Goal: Obtain resource: Obtain resource

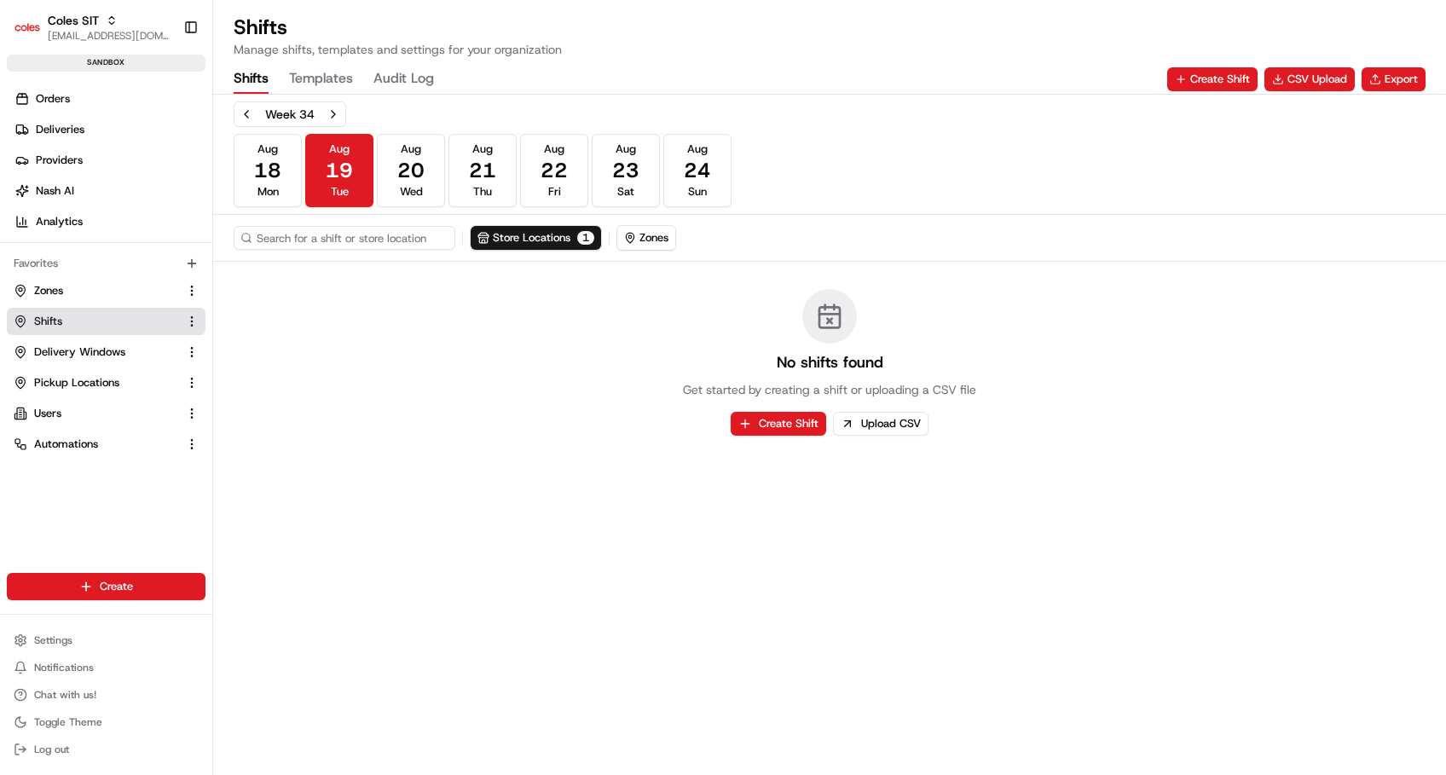
click at [43, 327] on span "Shifts" at bounding box center [48, 321] width 28 height 15
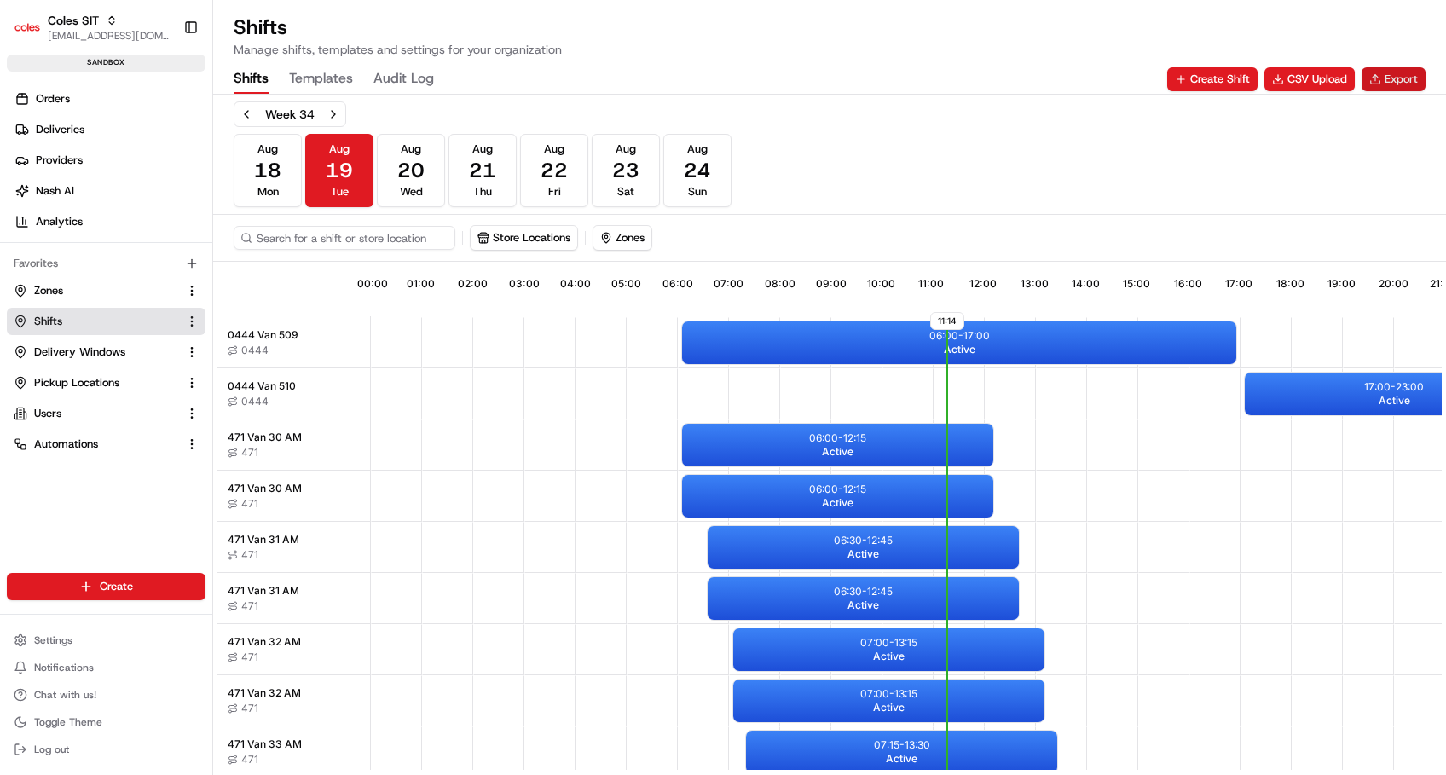
click at [1389, 84] on button "Export" at bounding box center [1393, 79] width 64 height 24
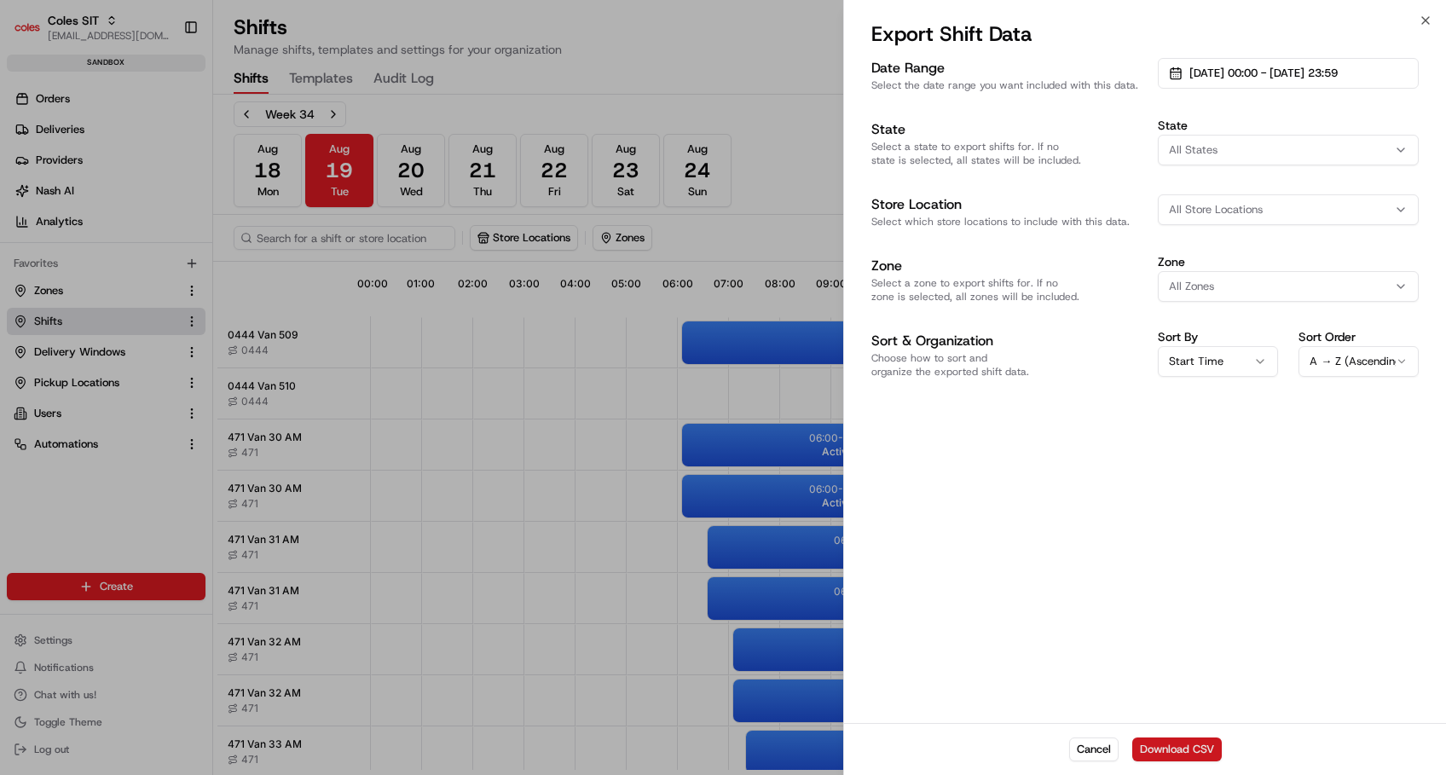
click at [1158, 756] on button "Download CSV" at bounding box center [1177, 749] width 90 height 24
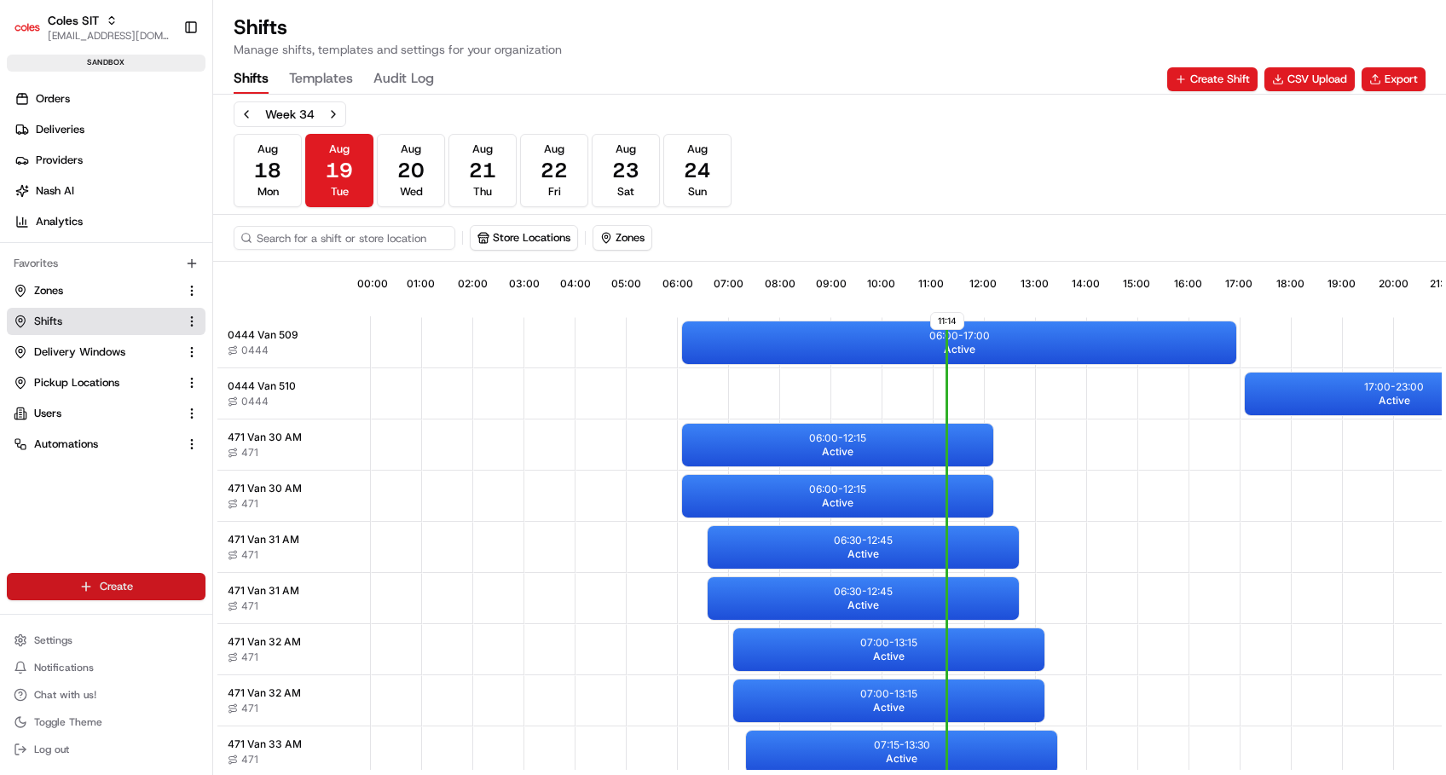
click at [85, 579] on html "Coles SIT [EMAIL_ADDRESS][DOMAIN_NAME] Toggle Sidebar sandbox Orders Deliveries…" at bounding box center [723, 387] width 1446 height 775
click at [263, 679] on link "CSV Upload" at bounding box center [308, 679] width 190 height 31
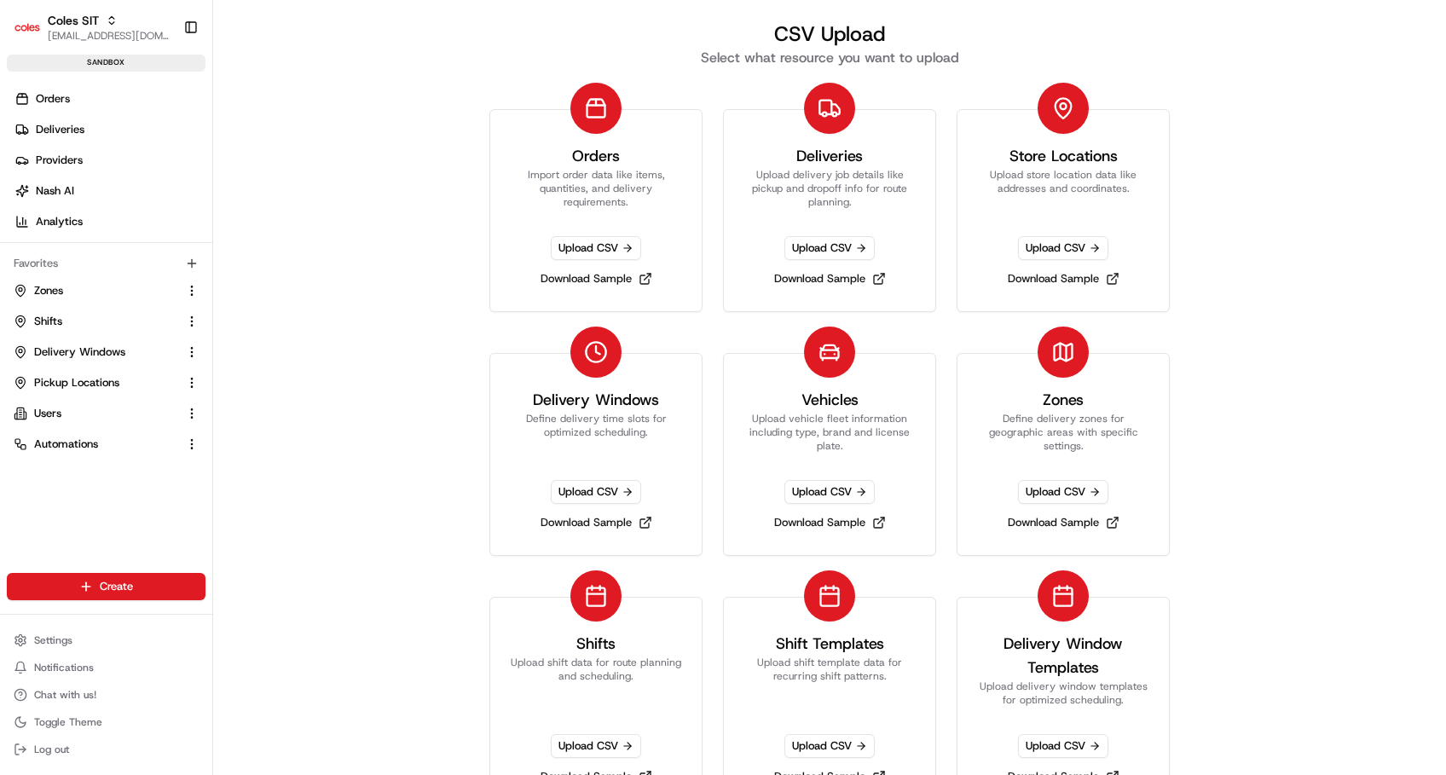
scroll to position [90, 0]
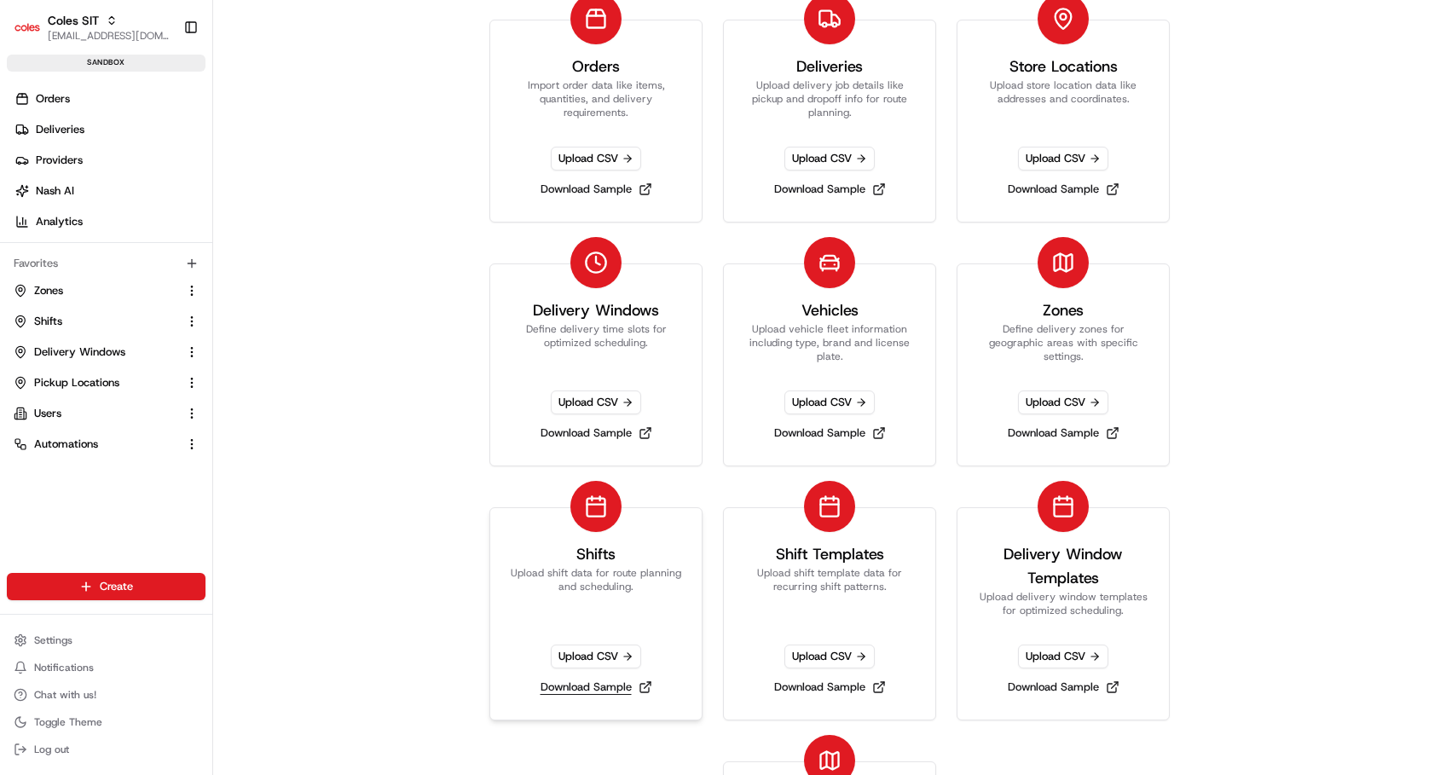
click at [561, 687] on link "Download Sample" at bounding box center [596, 687] width 125 height 24
